Goal: Find specific page/section: Find specific page/section

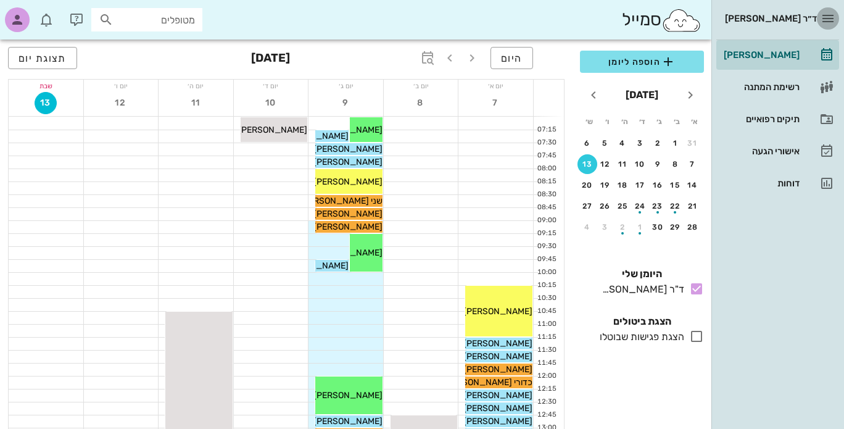
click at [831, 19] on icon "button" at bounding box center [828, 18] width 15 height 15
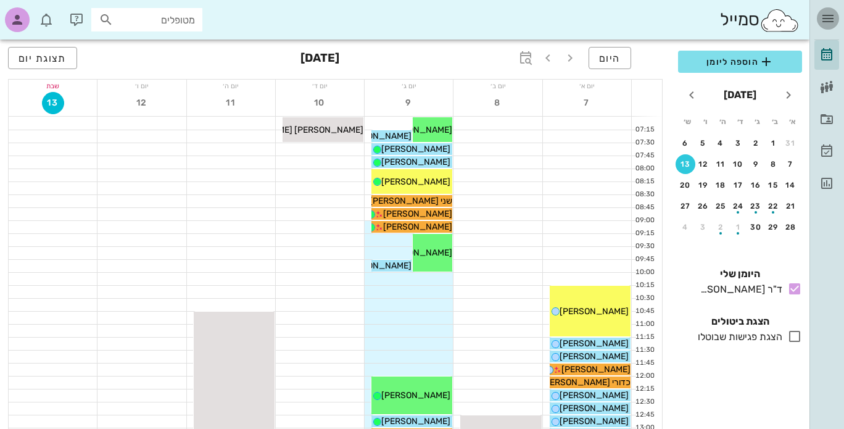
click at [831, 19] on icon "button" at bounding box center [828, 18] width 15 height 15
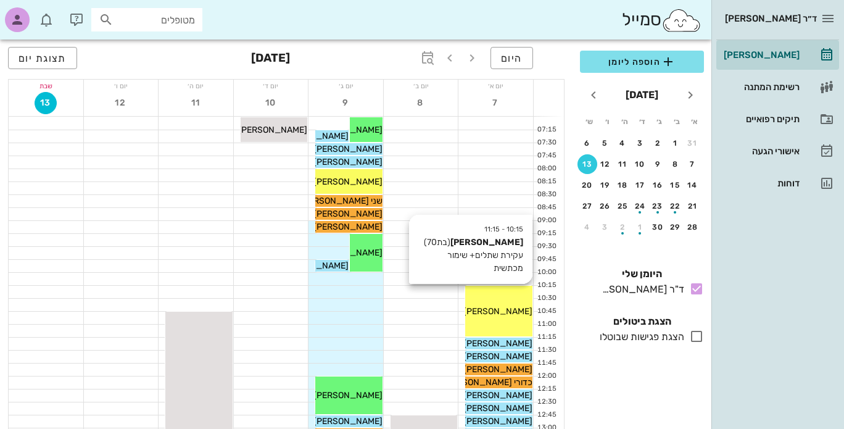
click at [505, 306] on span "[PERSON_NAME]" at bounding box center [498, 311] width 69 height 10
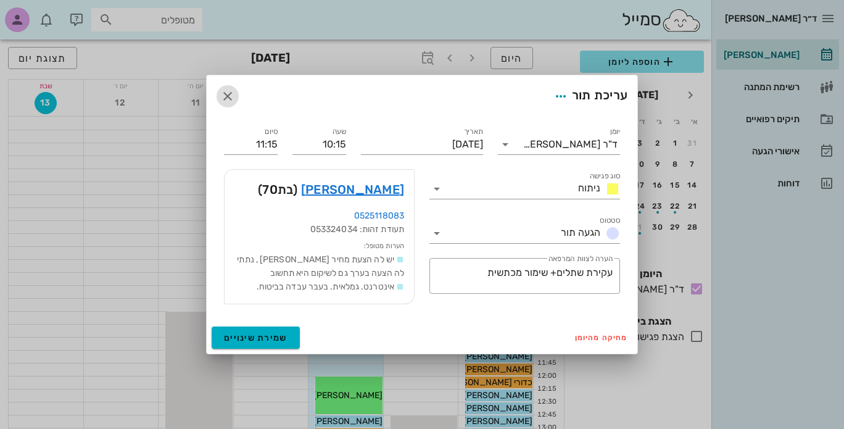
click at [227, 98] on icon "button" at bounding box center [227, 96] width 15 height 15
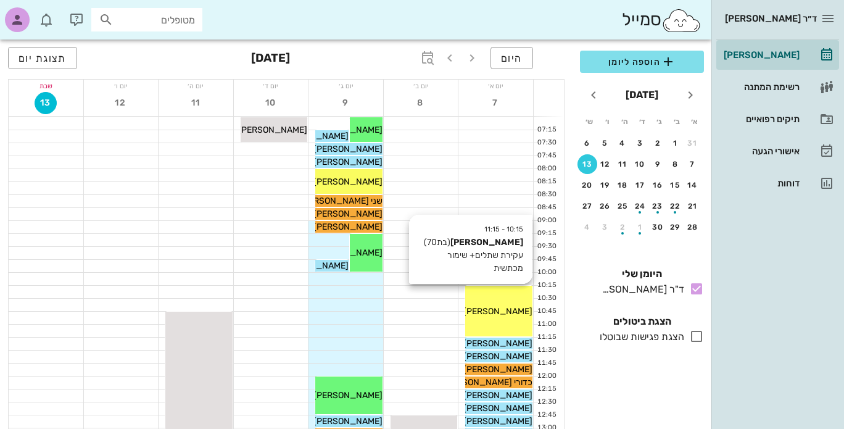
click at [516, 310] on span "[PERSON_NAME]" at bounding box center [498, 311] width 69 height 10
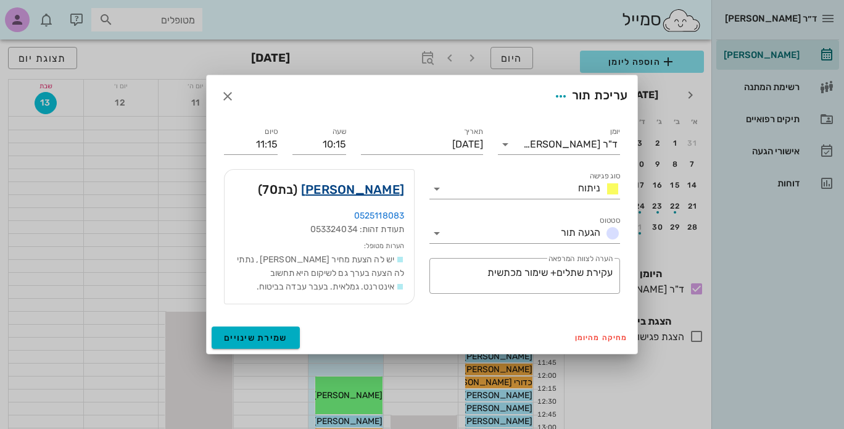
click at [383, 186] on link "[PERSON_NAME]" at bounding box center [352, 190] width 103 height 20
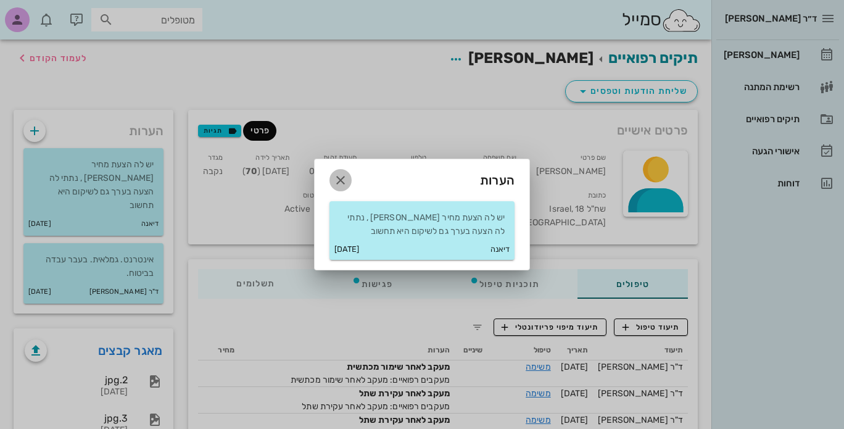
click at [340, 182] on icon "button" at bounding box center [340, 180] width 15 height 15
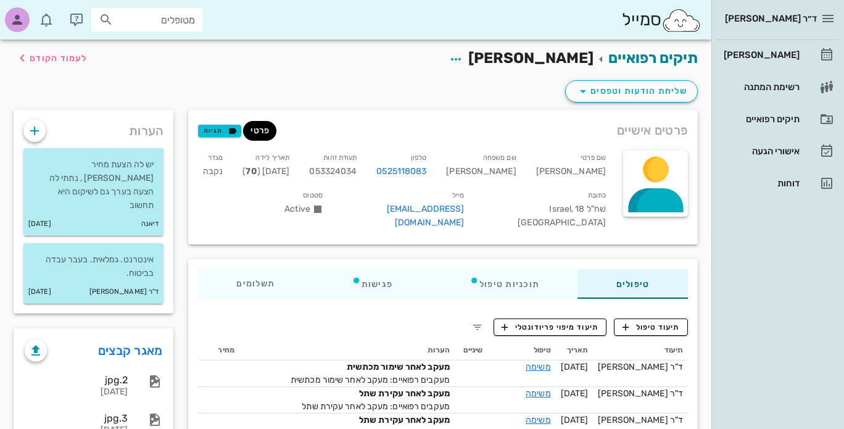
click at [257, 134] on span "פרטי" at bounding box center [260, 131] width 19 height 20
click at [40, 63] on span "לעמוד הקודם" at bounding box center [51, 58] width 72 height 15
